Goal: Information Seeking & Learning: Learn about a topic

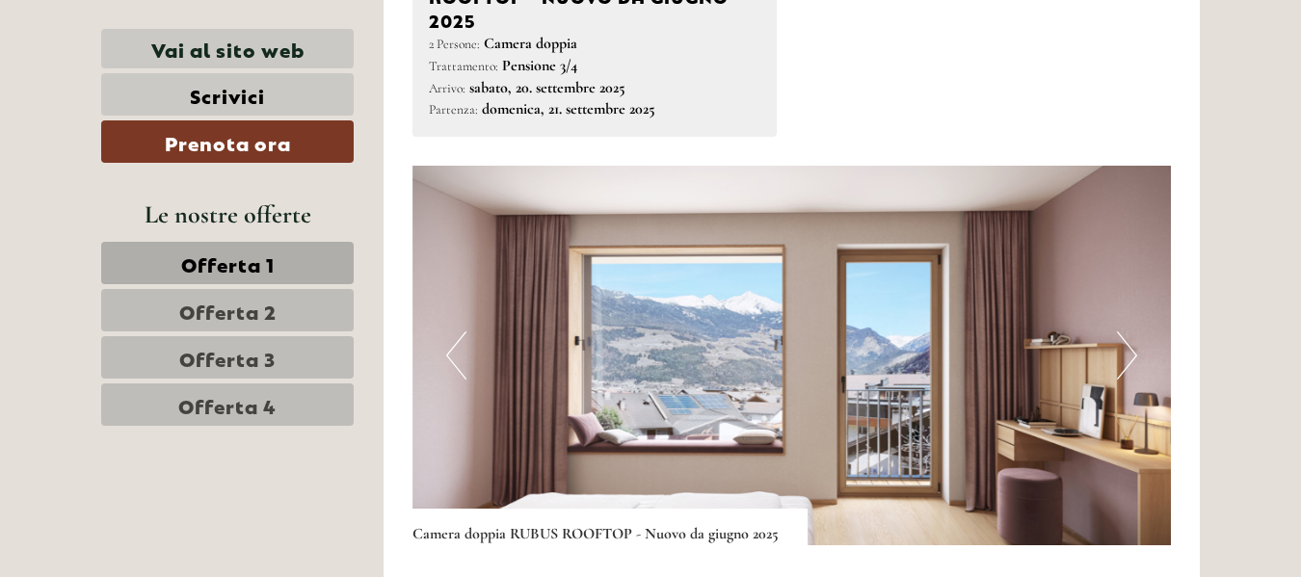
scroll to position [2506, 0]
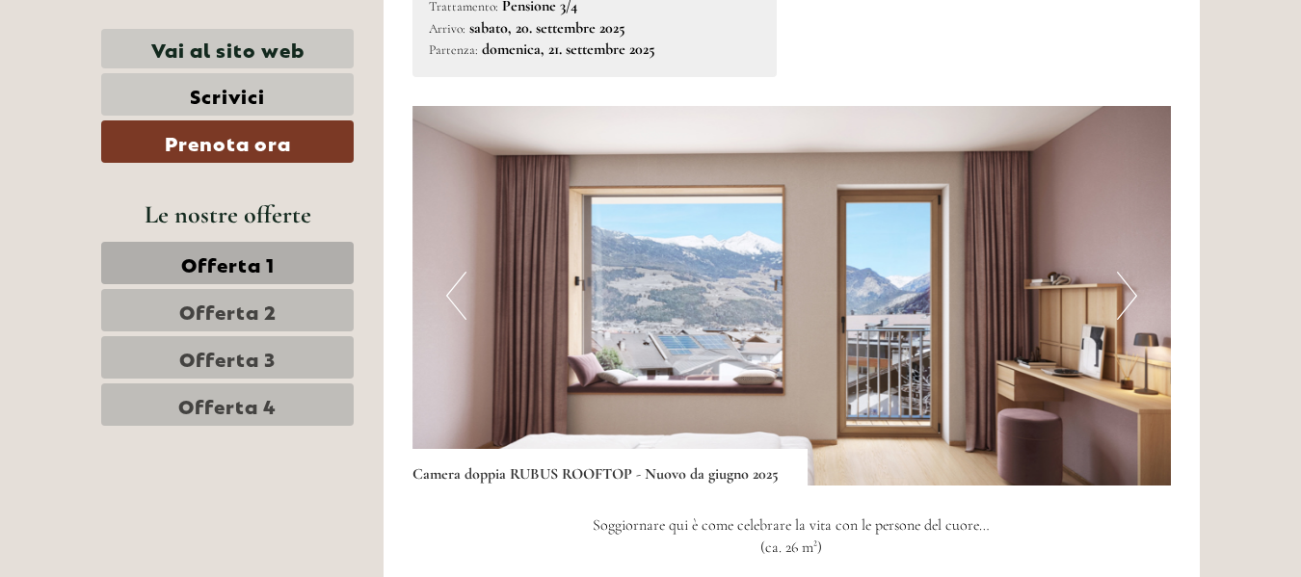
click at [1127, 273] on button "Next" at bounding box center [1127, 296] width 20 height 48
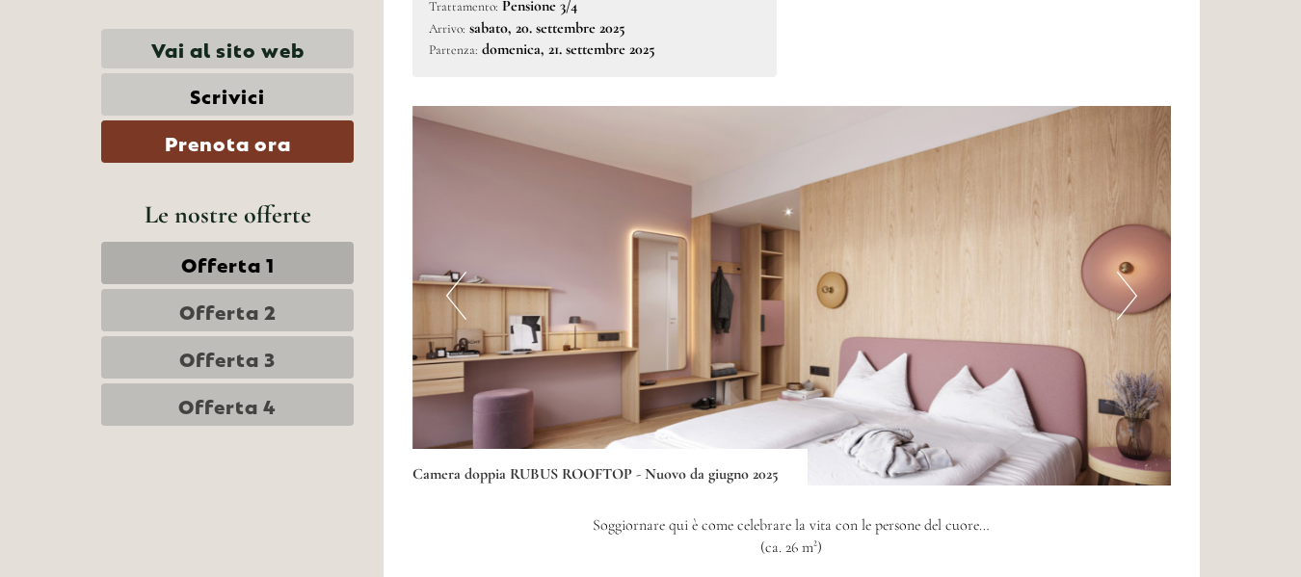
click at [1128, 272] on button "Next" at bounding box center [1127, 296] width 20 height 48
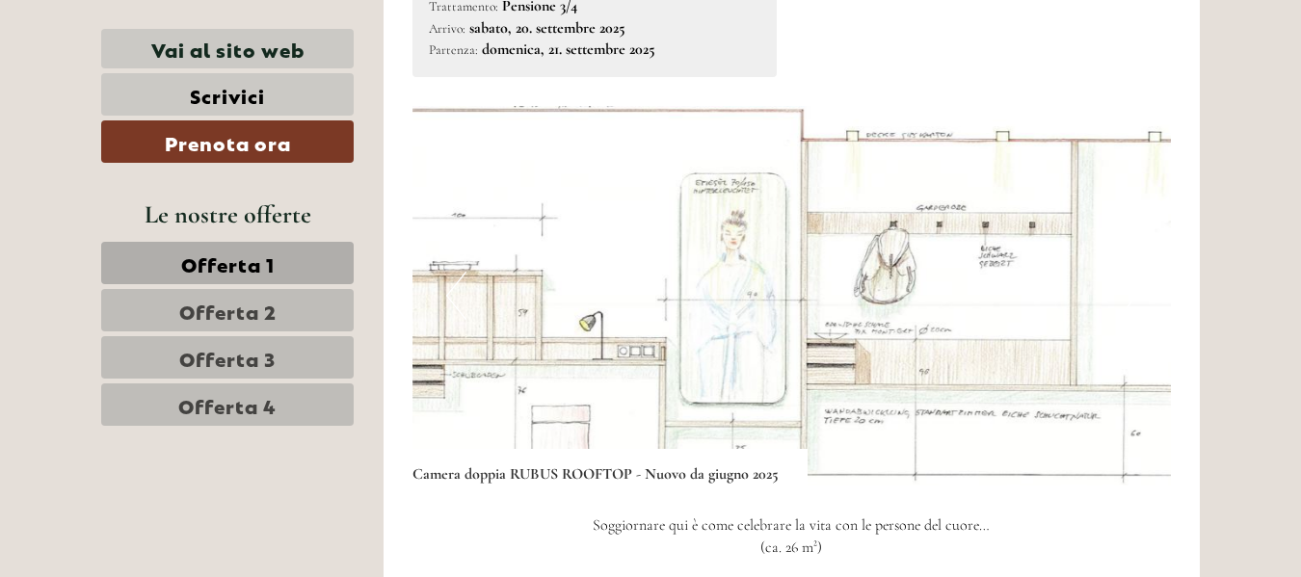
click at [1128, 272] on button "Next" at bounding box center [1127, 296] width 20 height 48
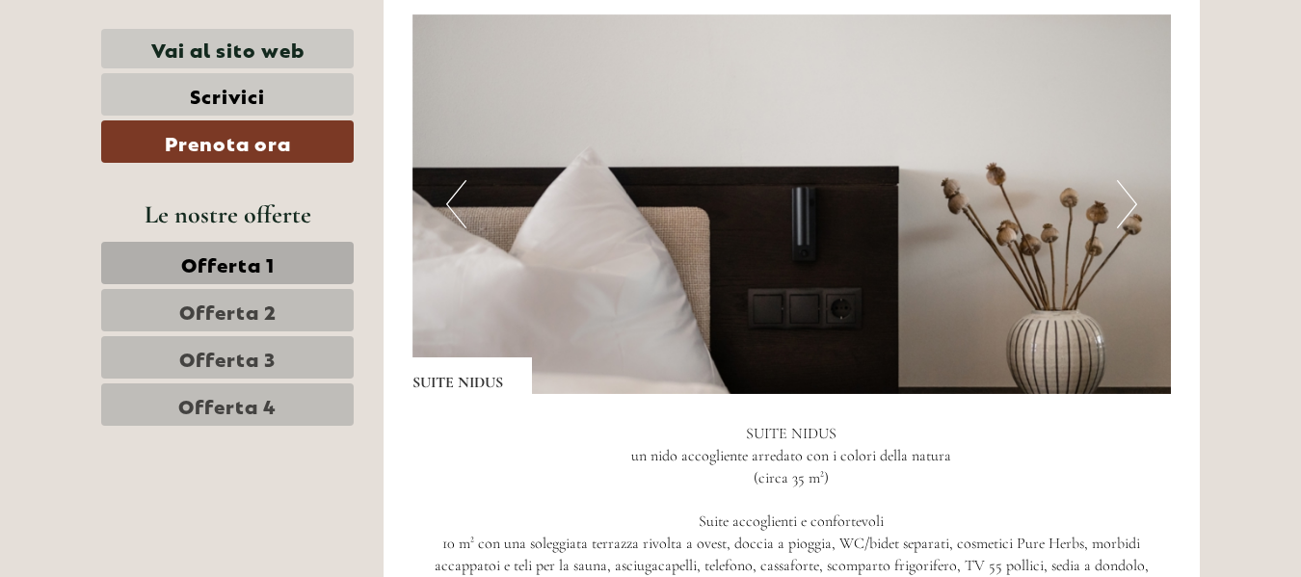
scroll to position [3951, 0]
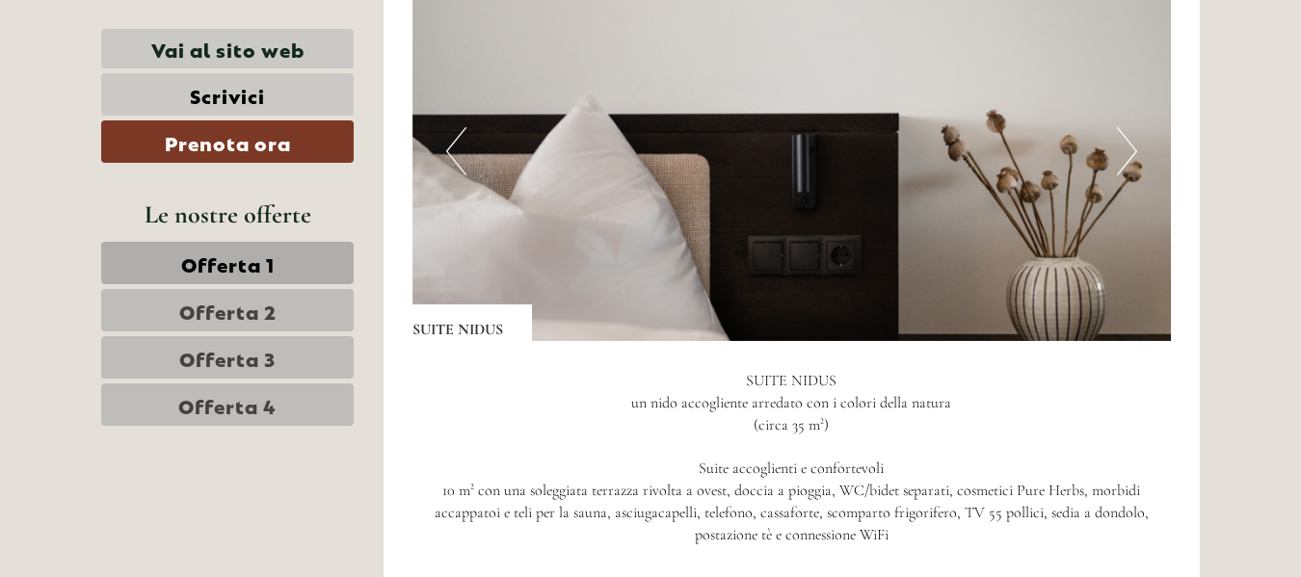
click at [1130, 127] on button "Next" at bounding box center [1127, 151] width 20 height 48
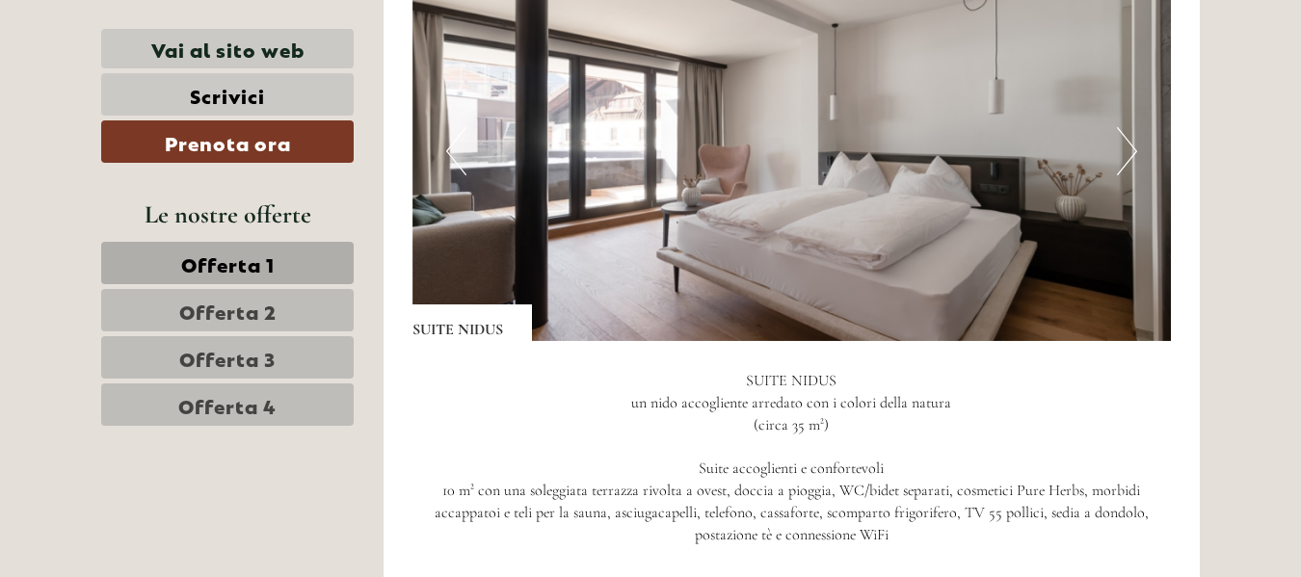
click at [1130, 127] on button "Next" at bounding box center [1127, 151] width 20 height 48
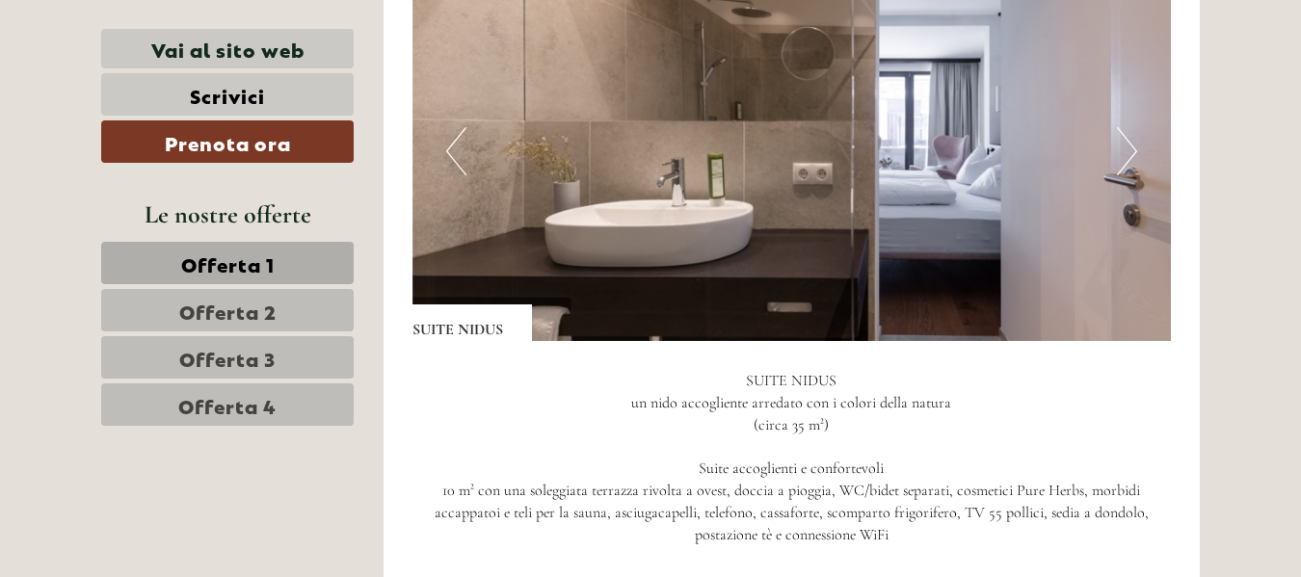
click at [1130, 127] on button "Next" at bounding box center [1127, 151] width 20 height 48
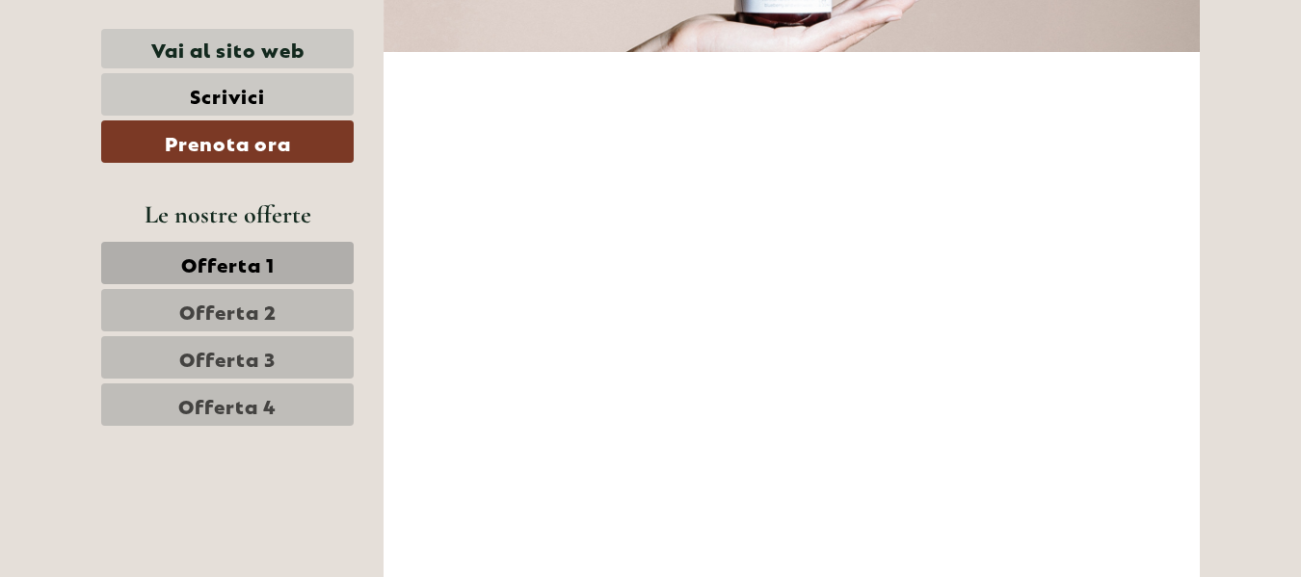
scroll to position [6649, 0]
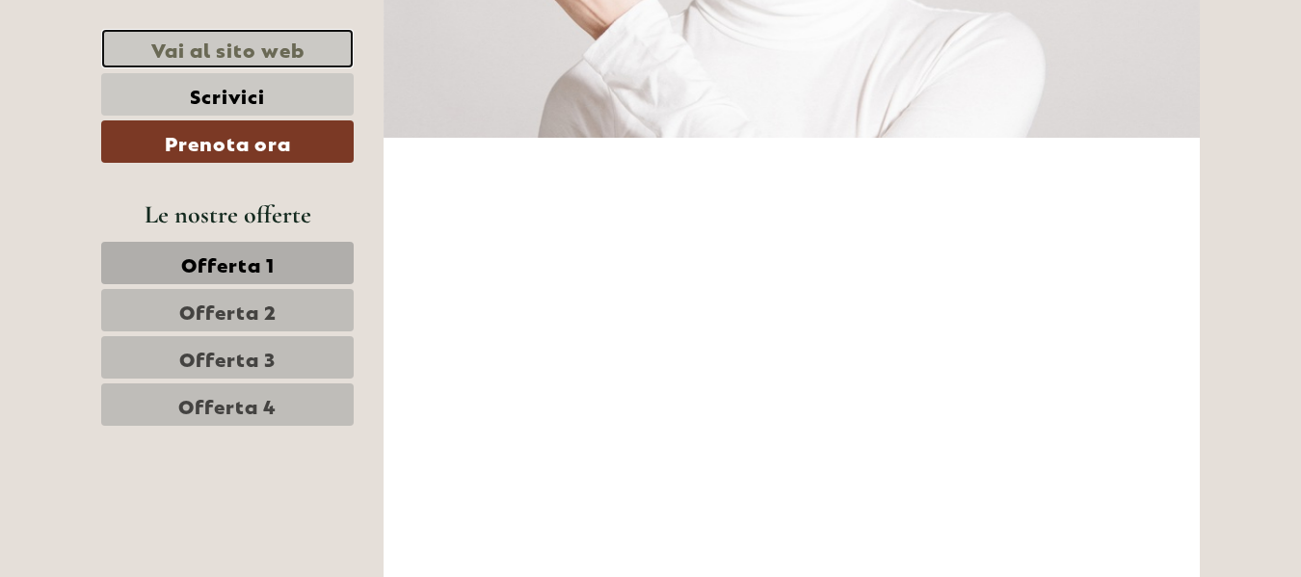
click at [196, 48] on link "Vai al sito web" at bounding box center [227, 49] width 252 height 40
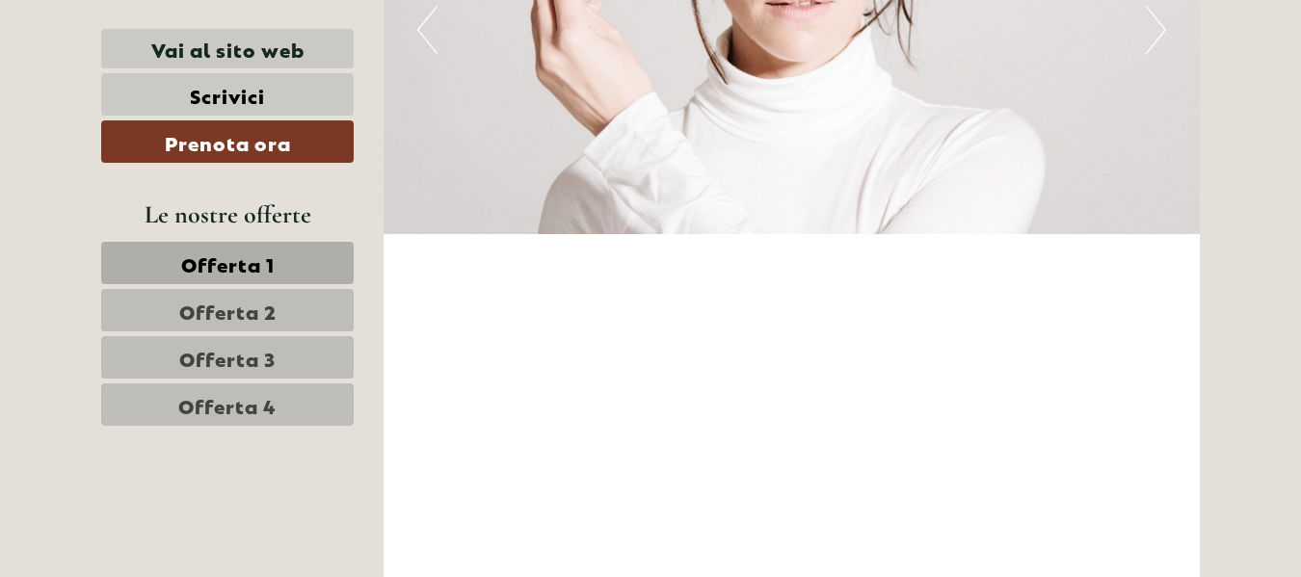
click at [247, 265] on span "Offerta 1" at bounding box center [227, 263] width 93 height 27
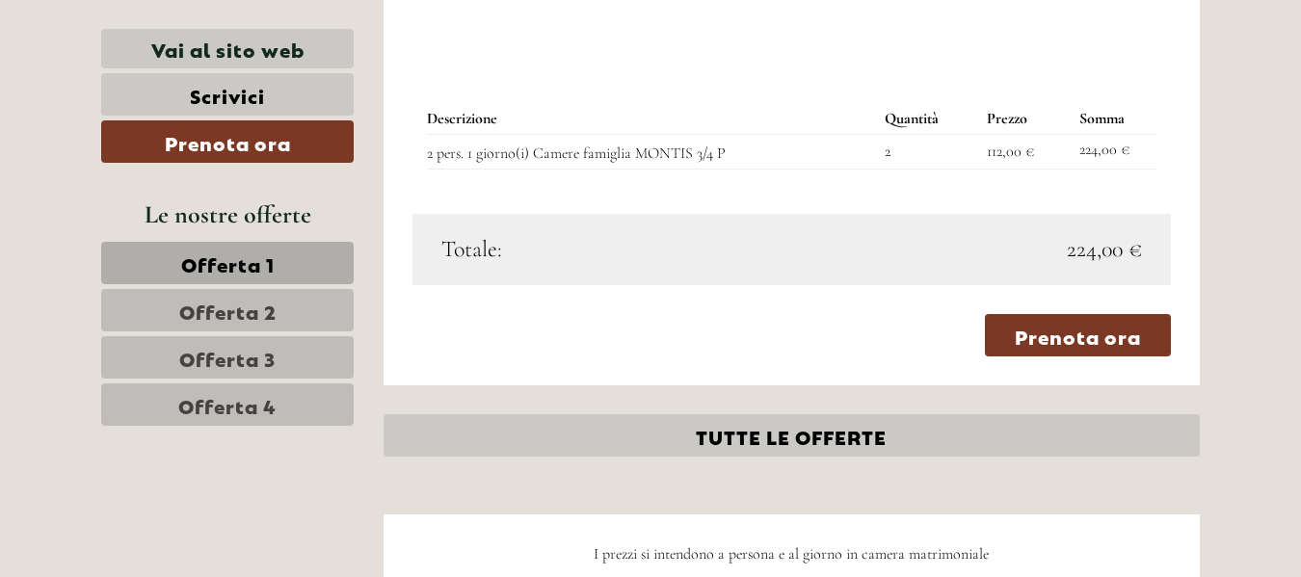
scroll to position [1944, 0]
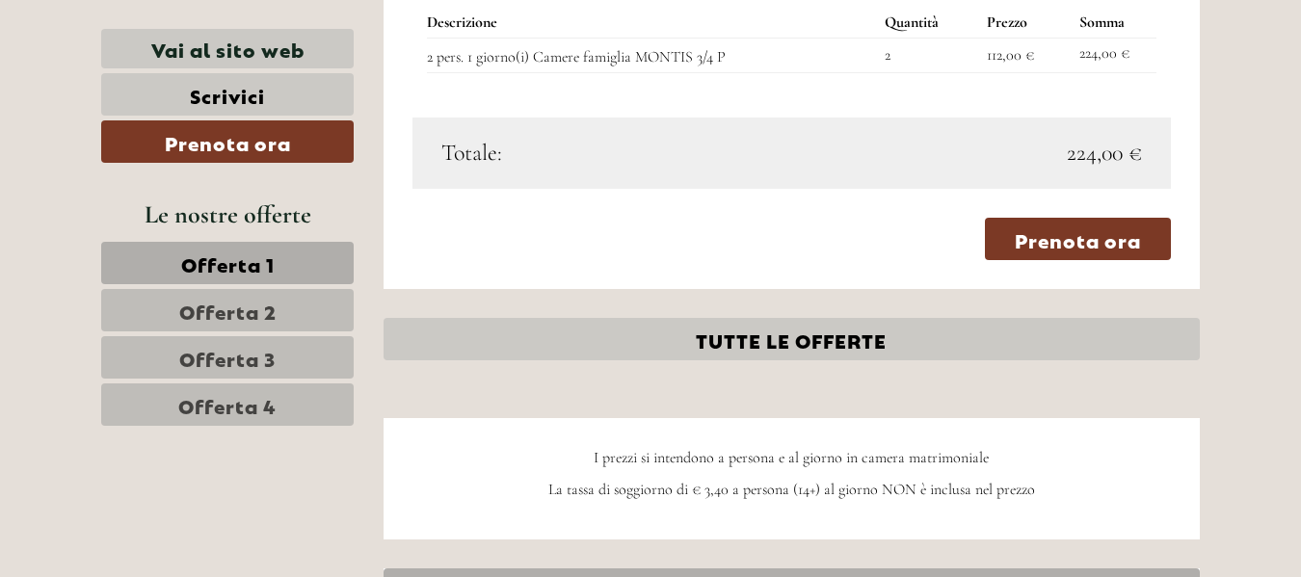
click at [218, 308] on span "Offerta 2" at bounding box center [227, 310] width 97 height 27
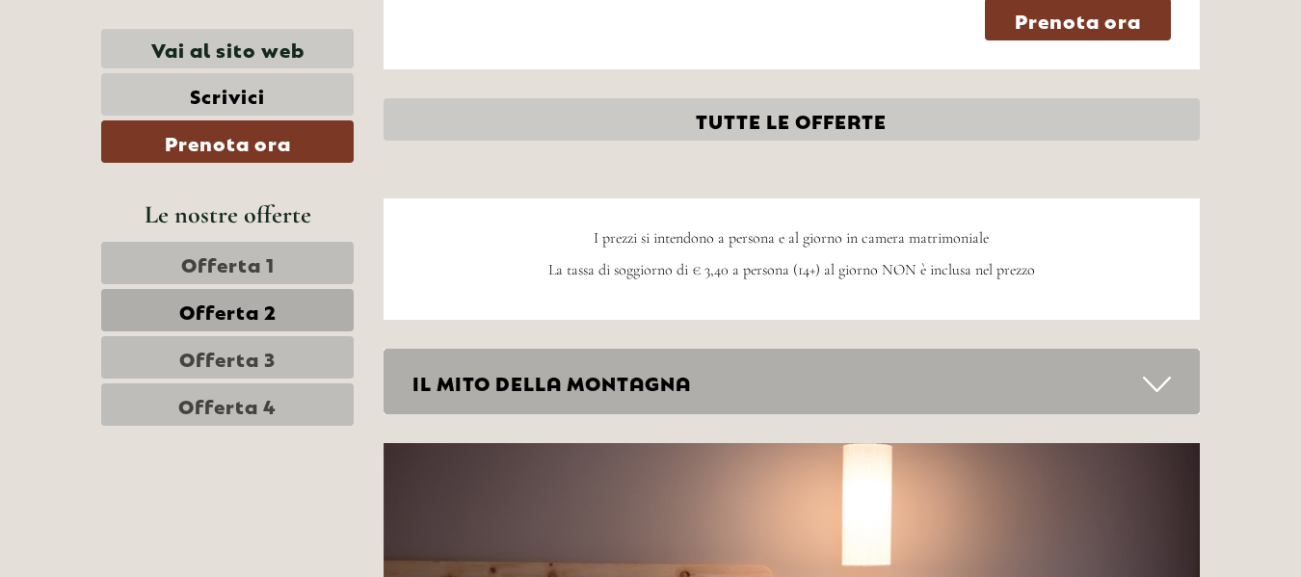
scroll to position [2233, 0]
click at [232, 353] on span "Offerta 3" at bounding box center [227, 357] width 96 height 27
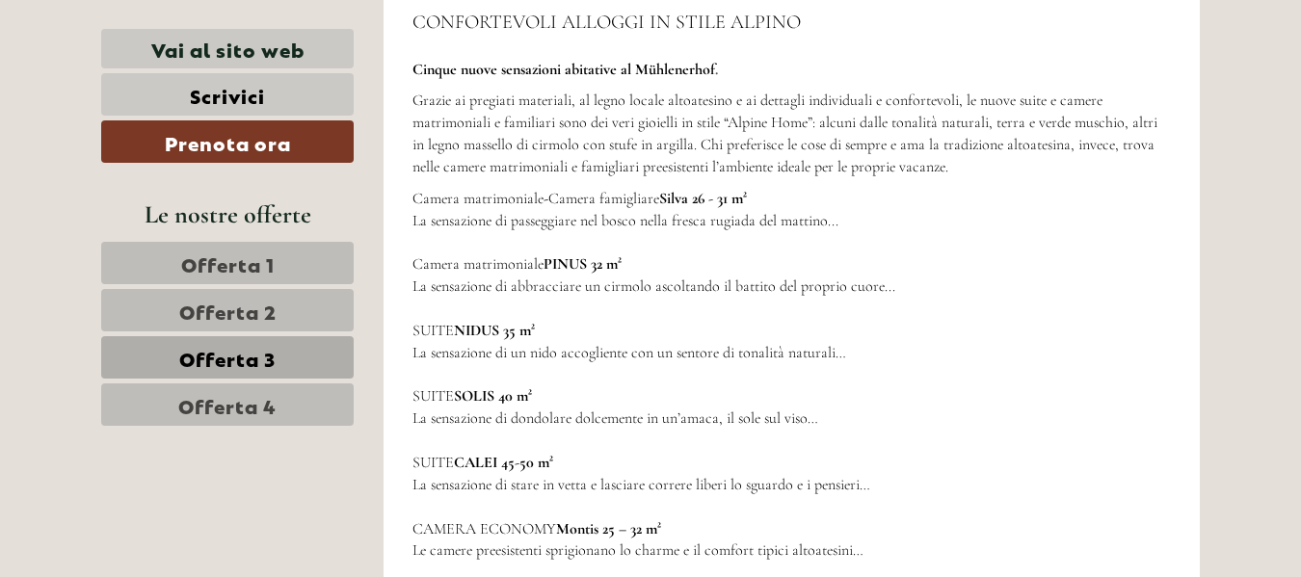
scroll to position [3004, 0]
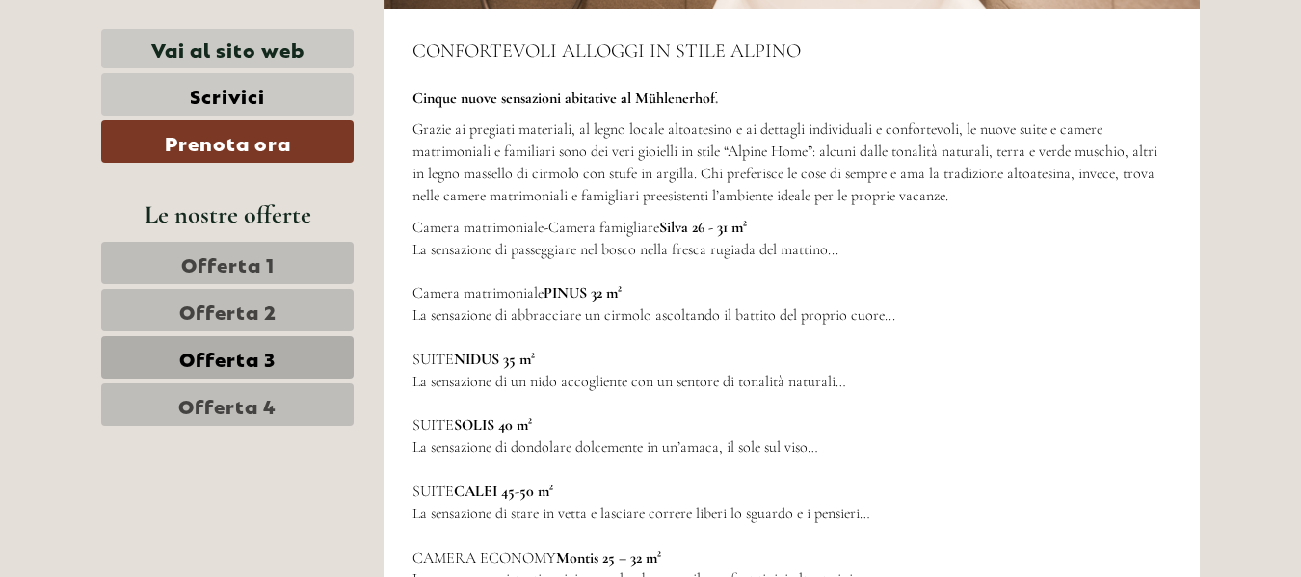
click at [207, 410] on span "Offerta 4" at bounding box center [227, 404] width 98 height 27
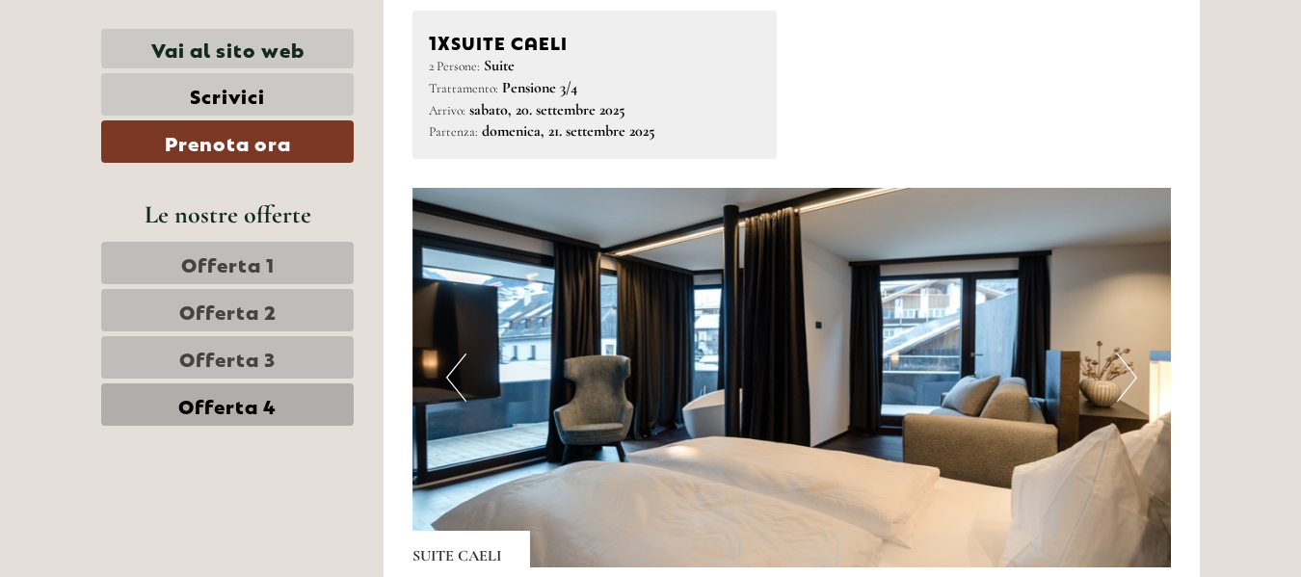
scroll to position [1076, 0]
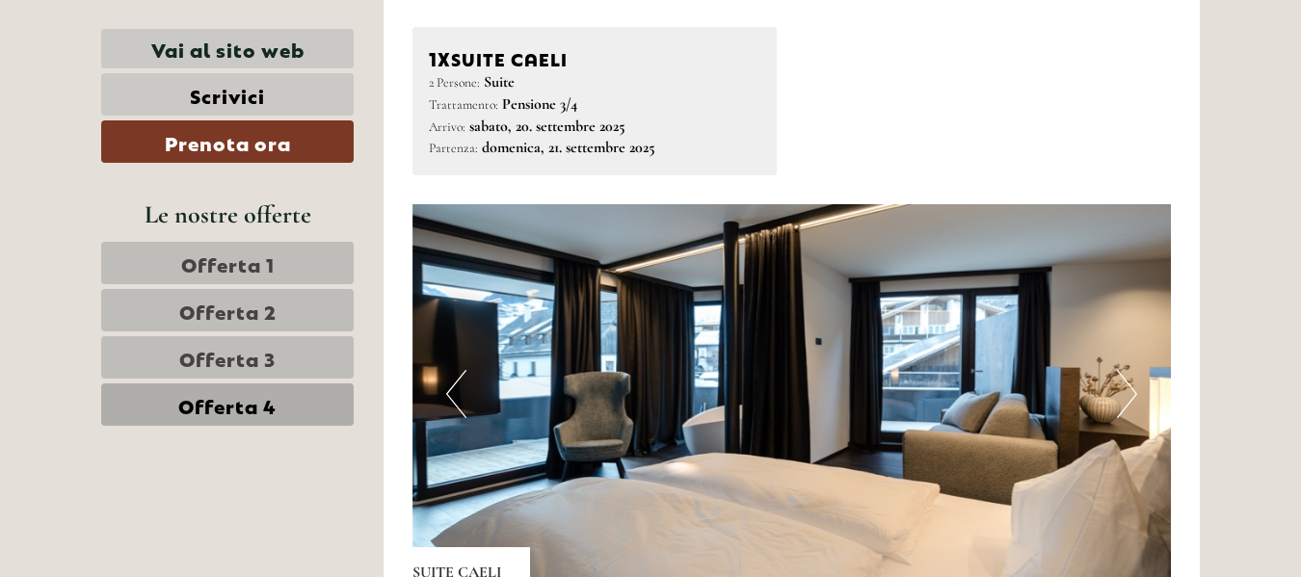
click at [1122, 392] on button "Next" at bounding box center [1127, 394] width 20 height 48
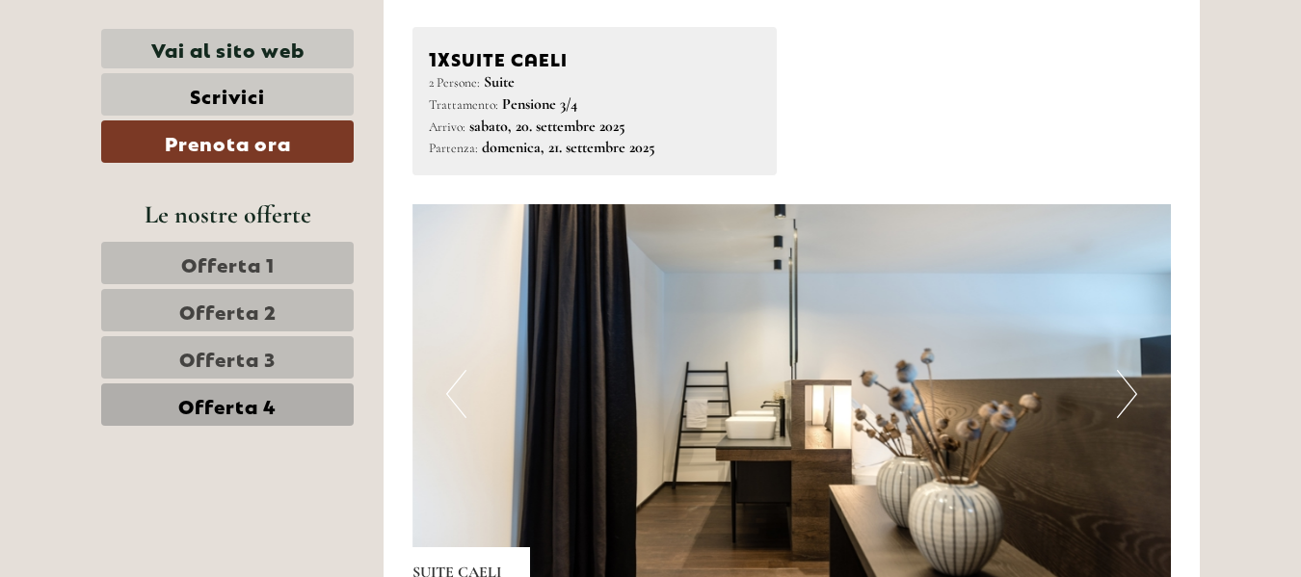
click at [1122, 392] on button "Next" at bounding box center [1127, 394] width 20 height 48
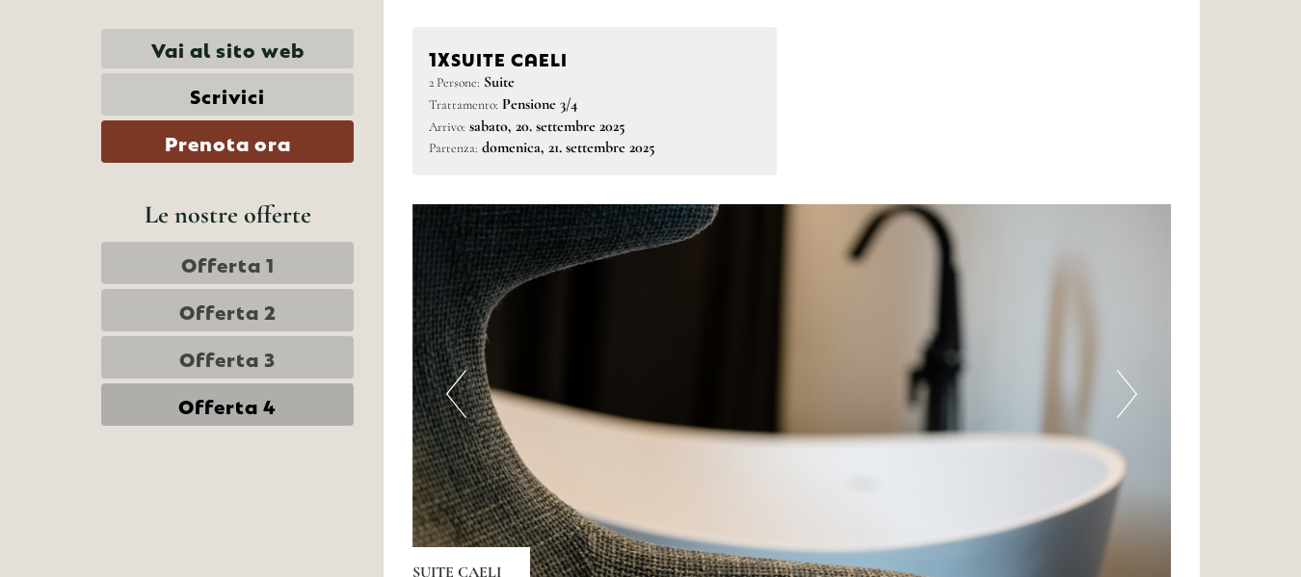
click at [1122, 402] on button "Next" at bounding box center [1127, 394] width 20 height 48
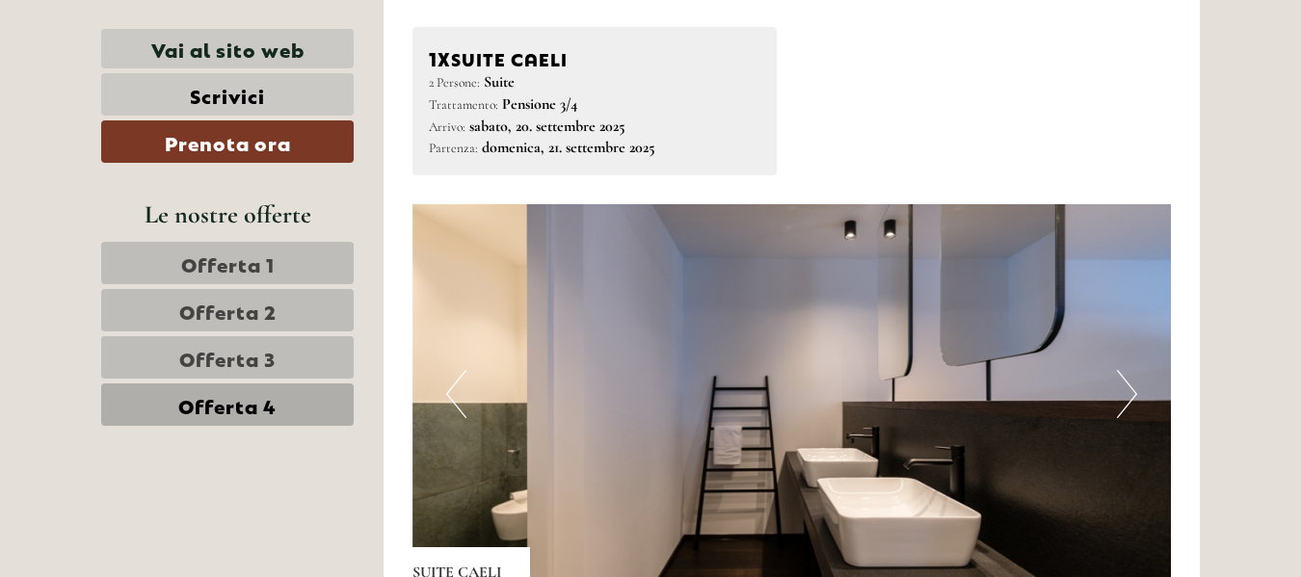
click at [1122, 402] on button "Next" at bounding box center [1127, 394] width 20 height 48
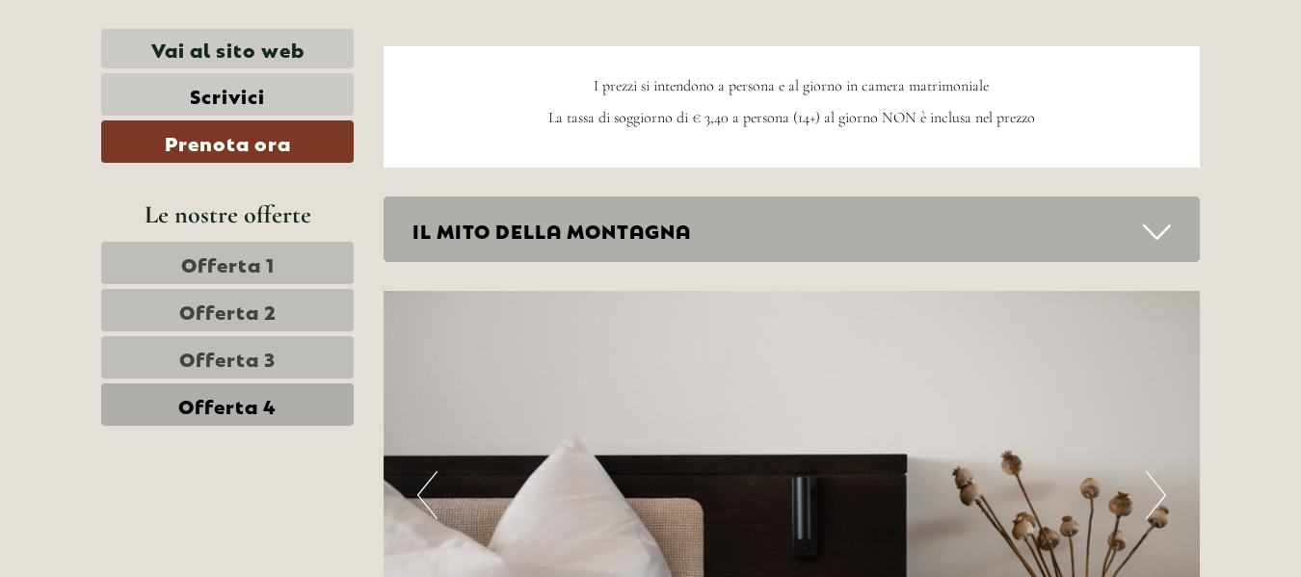
scroll to position [2409, 0]
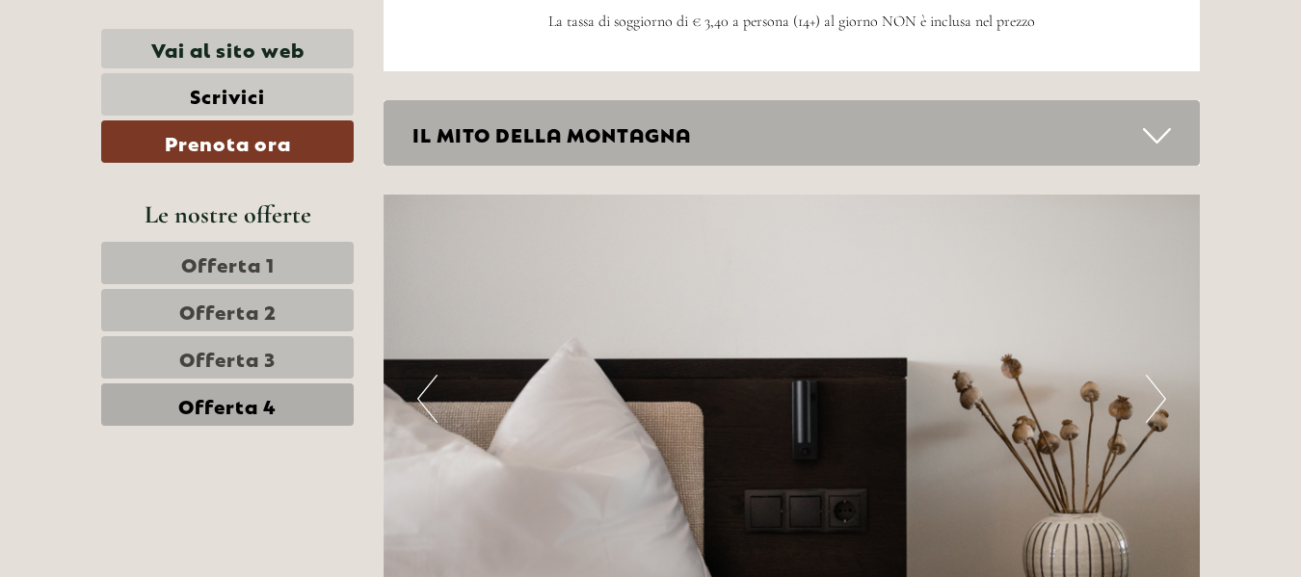
click at [623, 144] on div "IL MITO DELLA MONTAGNA" at bounding box center [792, 133] width 817 height 66
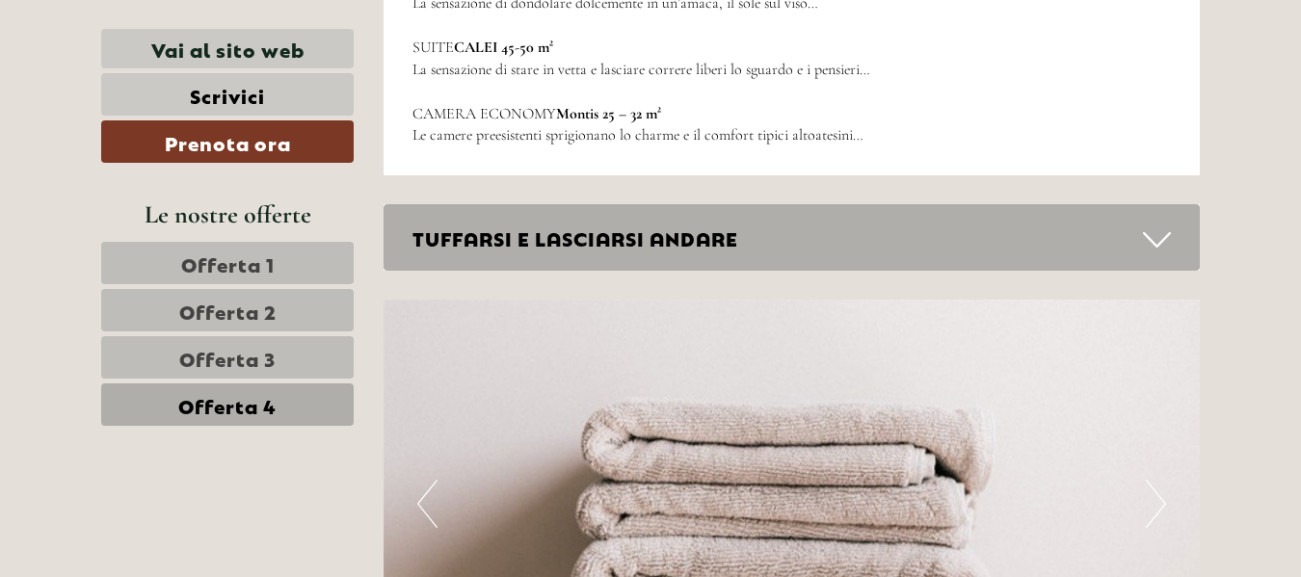
scroll to position [4240, 0]
click at [609, 248] on div "TUFFARSI E LASCIARSI ANDARE" at bounding box center [792, 236] width 817 height 66
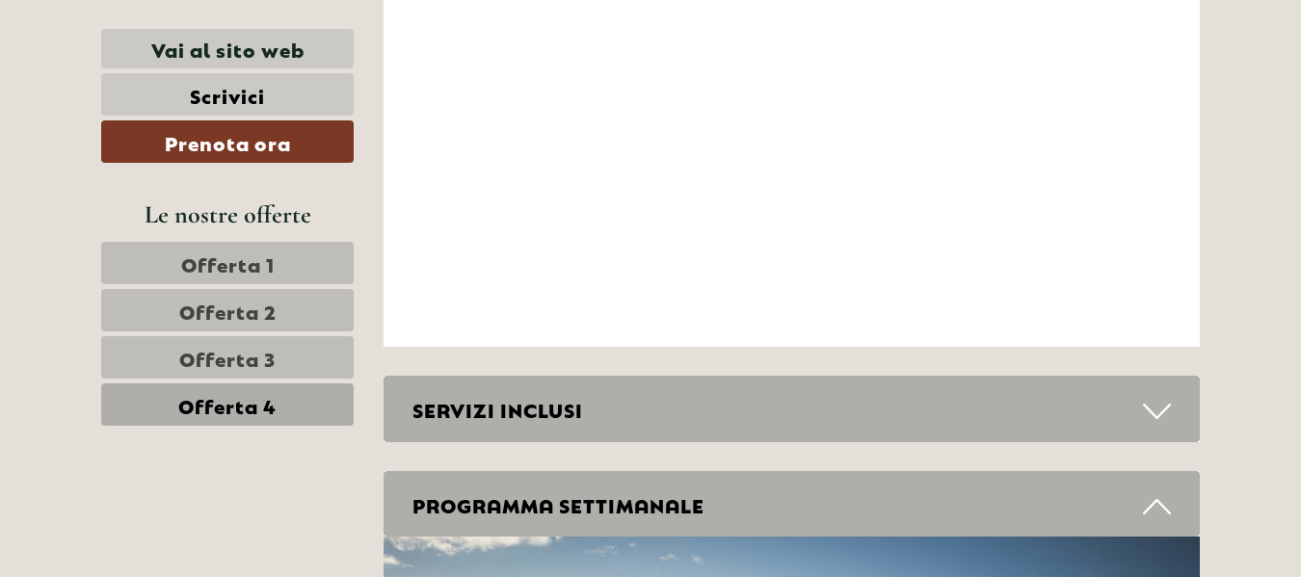
scroll to position [6264, 0]
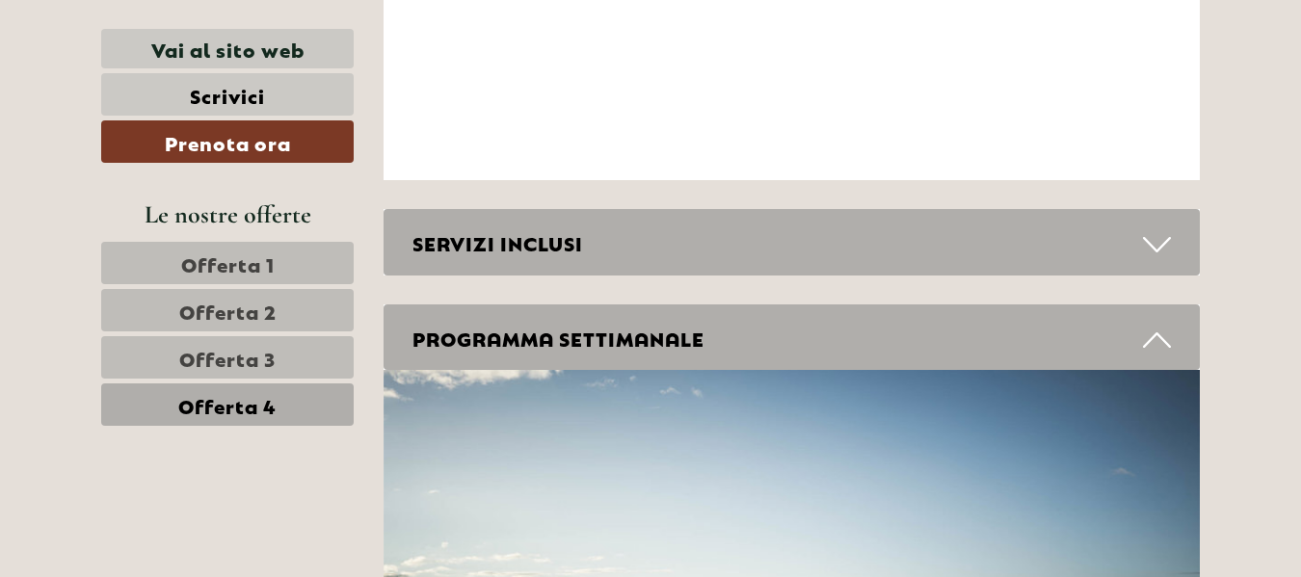
click at [535, 263] on div "SERVIZI INCLUSI" at bounding box center [792, 242] width 817 height 66
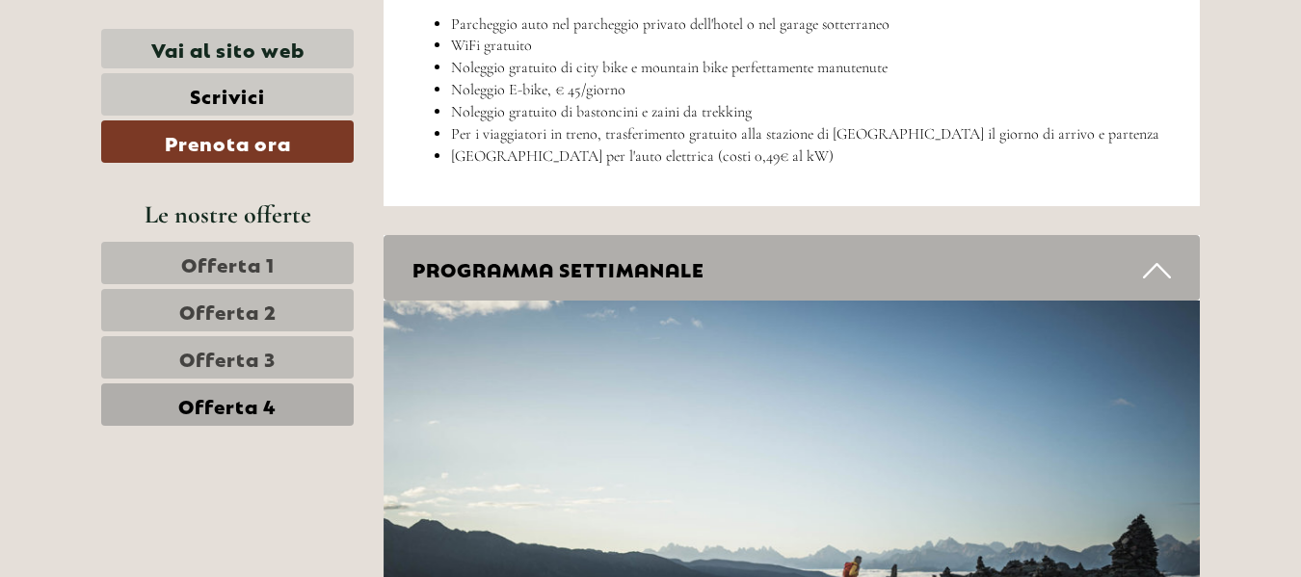
scroll to position [7324, 0]
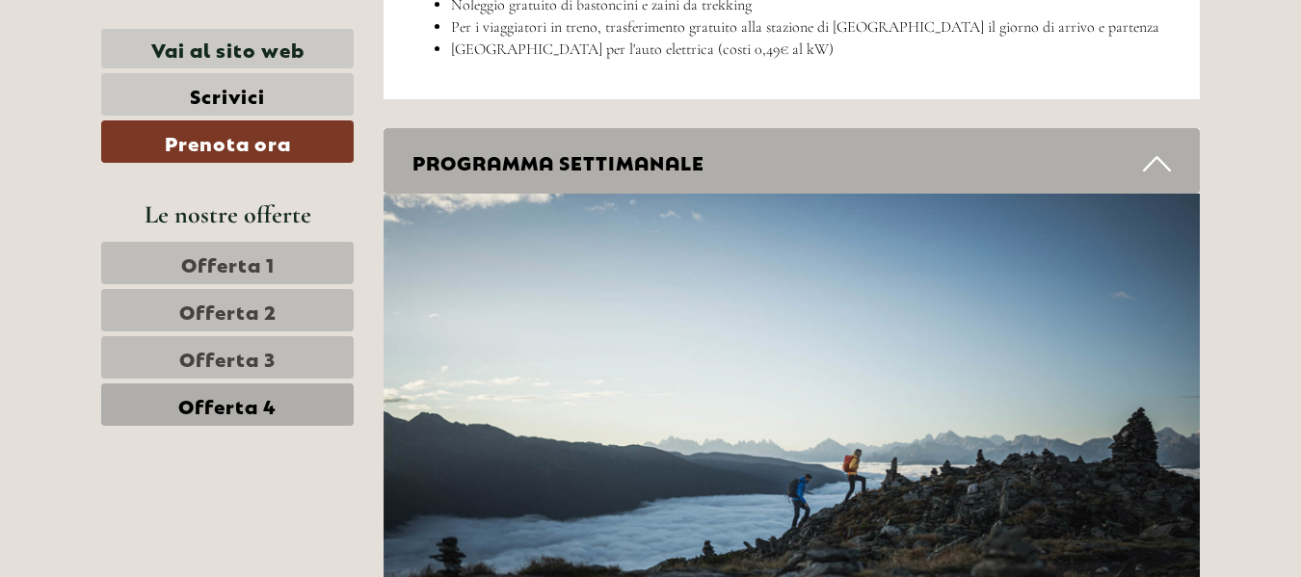
click at [808, 128] on div "PROGRAMMA SETTIMANALE" at bounding box center [792, 161] width 817 height 66
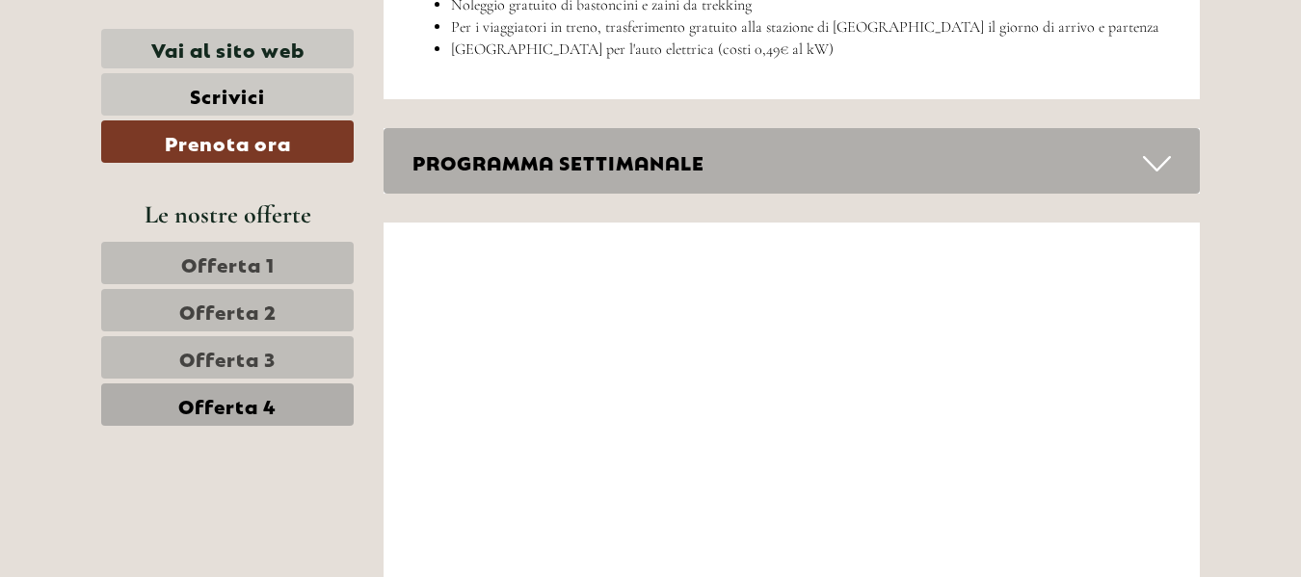
click at [774, 128] on div "PROGRAMMA SETTIMANALE" at bounding box center [792, 161] width 817 height 66
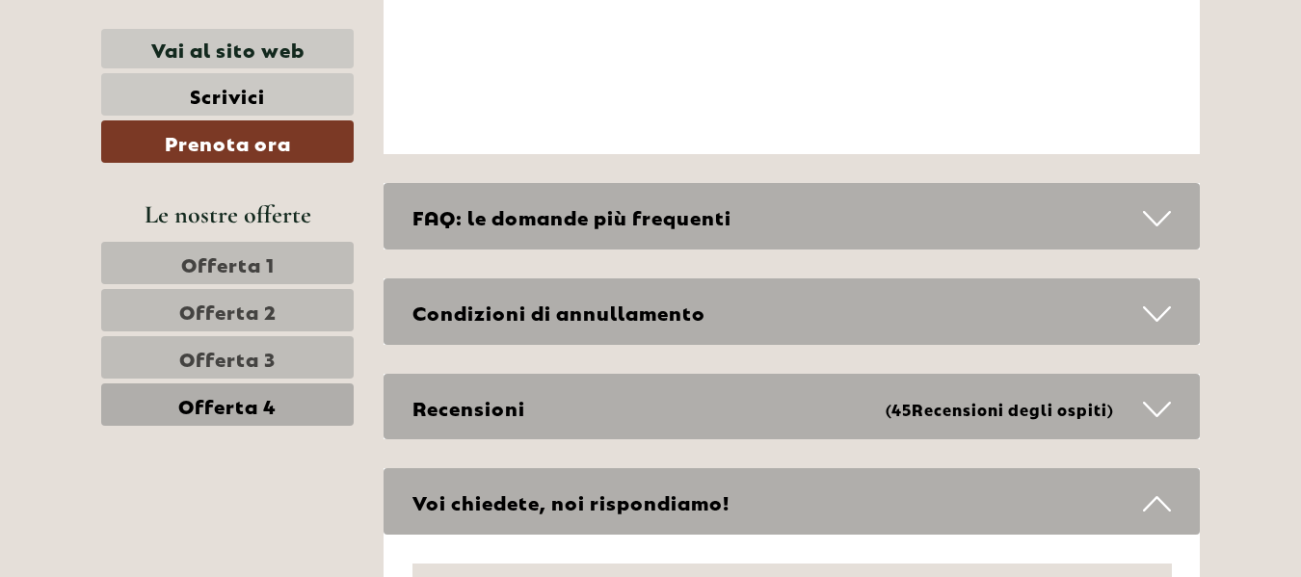
scroll to position [8480, 0]
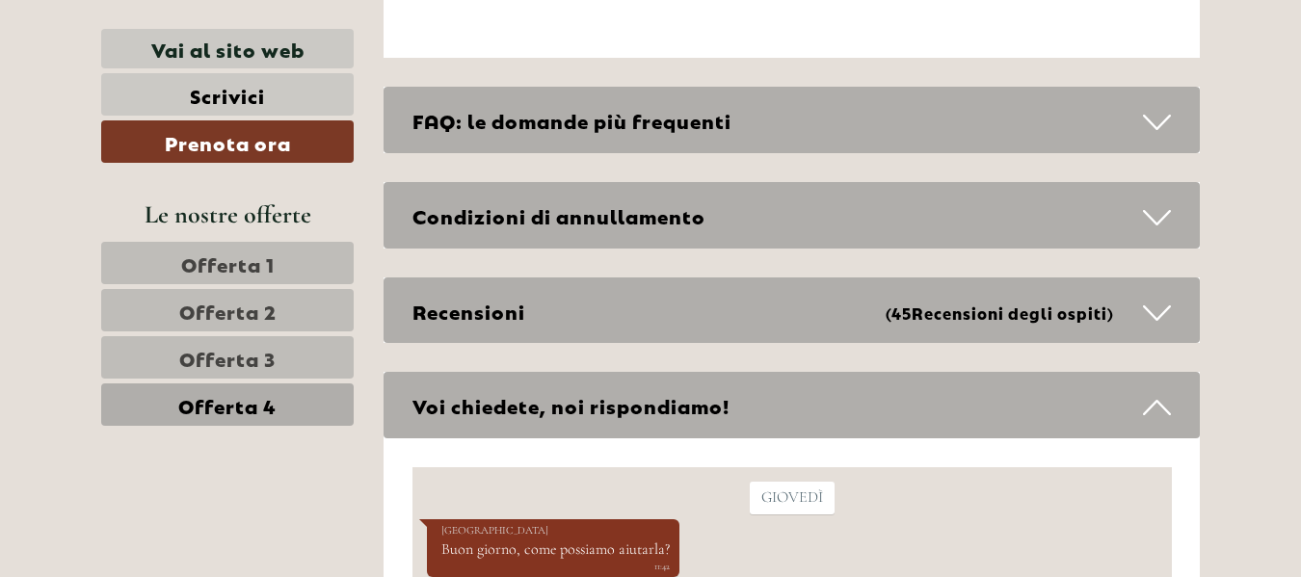
click at [586, 278] on div "Recensioni (45 Recensioni degli ospiti )" at bounding box center [792, 311] width 817 height 66
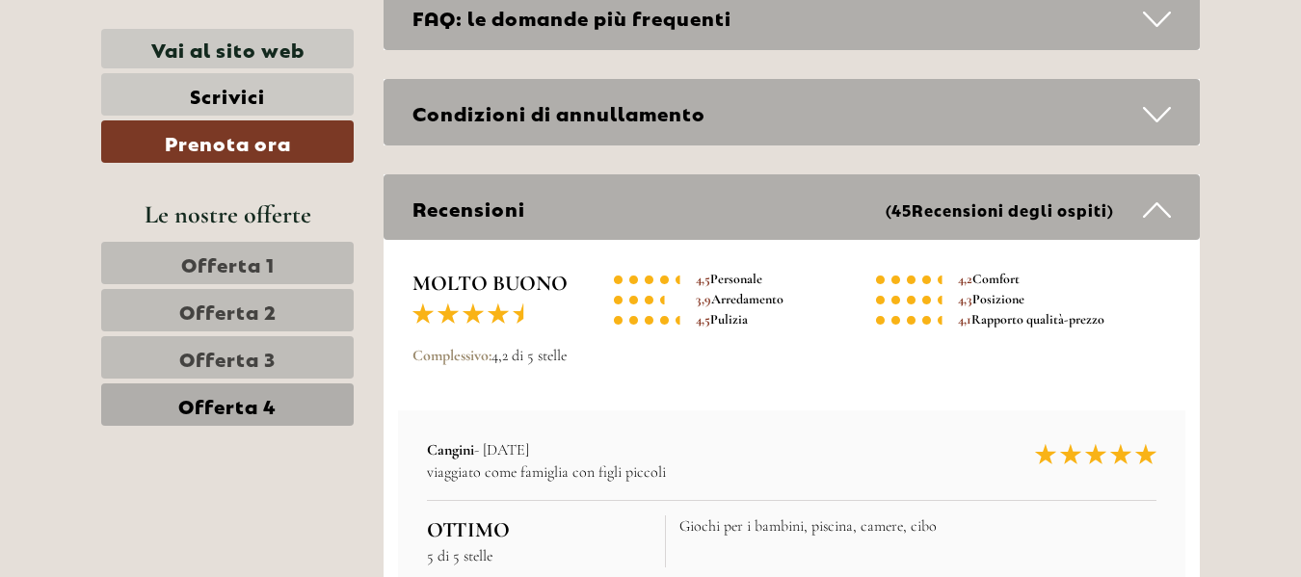
scroll to position [8577, 0]
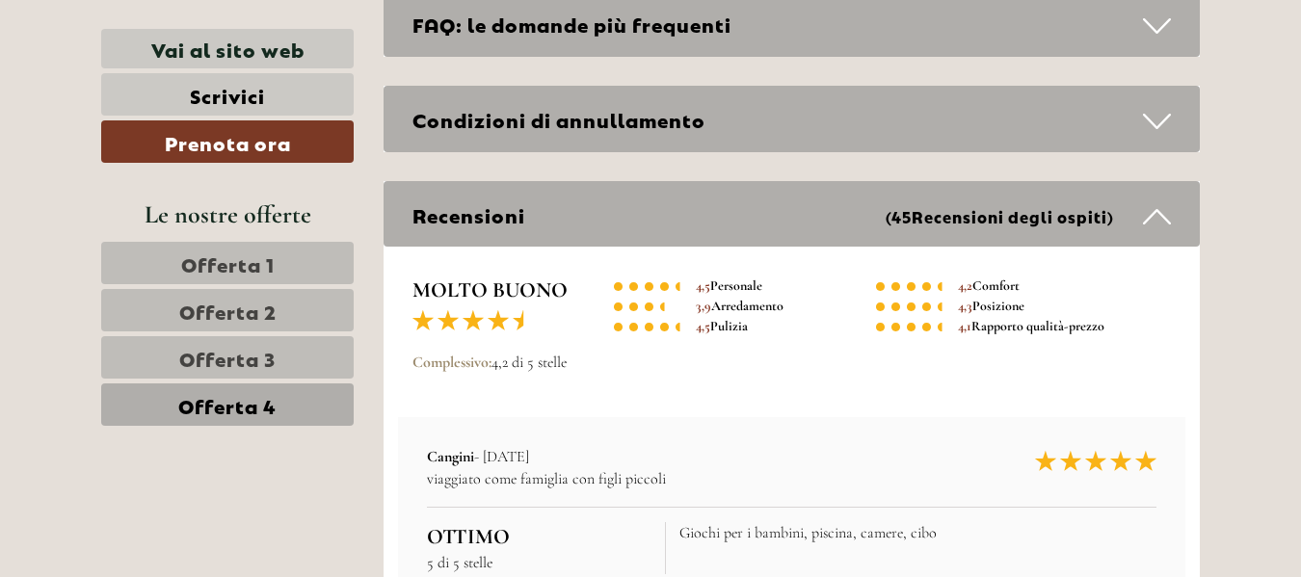
click at [595, 86] on div "Condizioni di annullamento" at bounding box center [792, 119] width 817 height 66
